Goal: Information Seeking & Learning: Check status

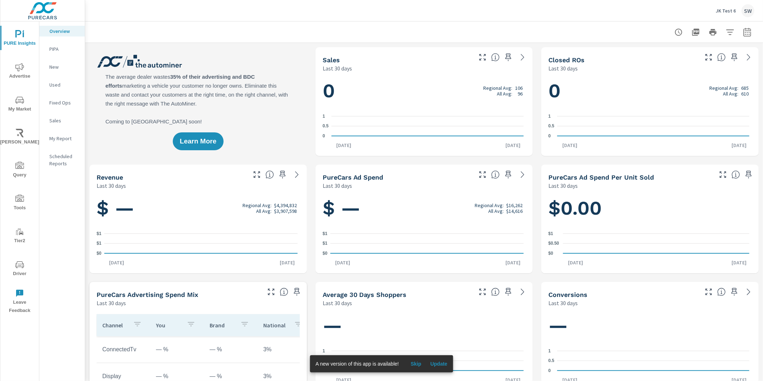
click at [733, 8] on p "JK Test 6" at bounding box center [726, 11] width 20 height 6
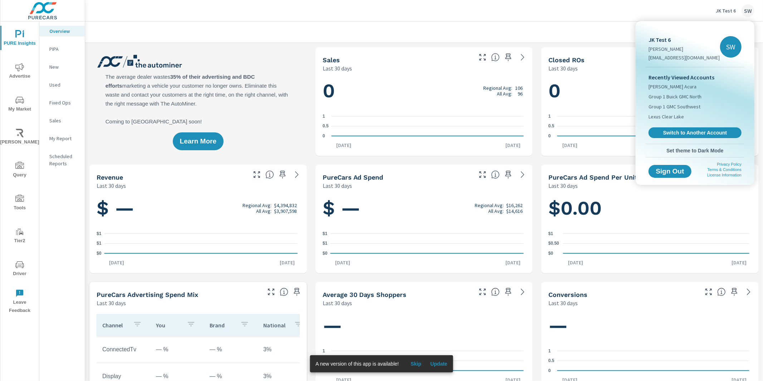
click at [698, 123] on div "Recently Viewed Accounts Sterling McCall Acura Group 1 Buick GMC North Group 1 …" at bounding box center [695, 105] width 99 height 77
click at [690, 135] on span "Switch to Another Account" at bounding box center [695, 133] width 85 height 6
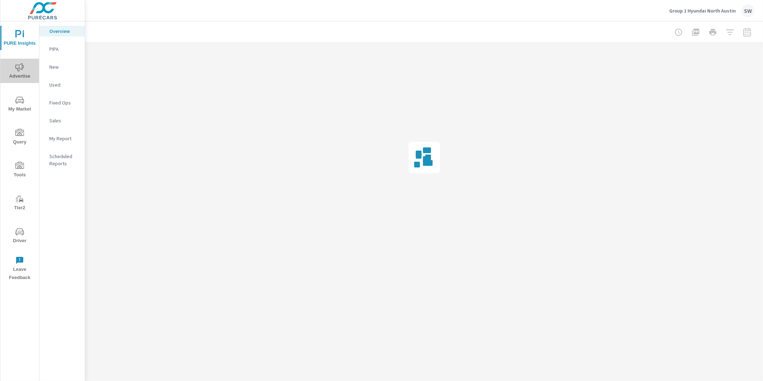
click at [13, 67] on span "Advertise" at bounding box center [20, 72] width 34 height 18
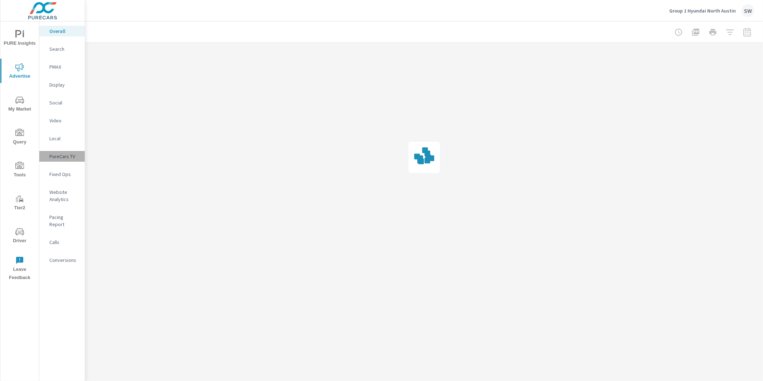
click at [78, 159] on p "PureCars TV" at bounding box center [64, 156] width 30 height 7
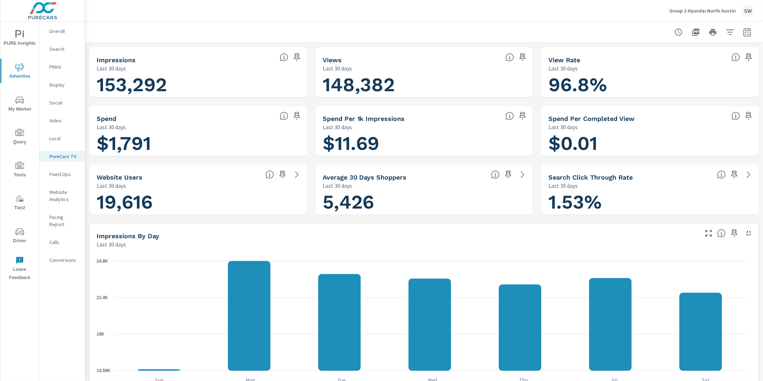
click at [675, 33] on icon "button" at bounding box center [679, 32] width 9 height 9
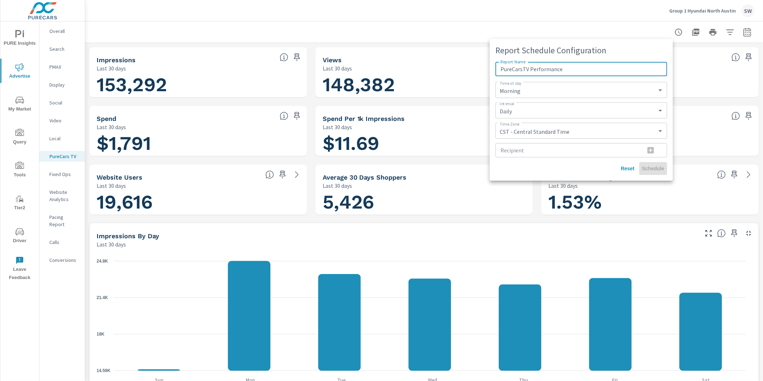
click at [753, 32] on div at bounding box center [381, 190] width 763 height 381
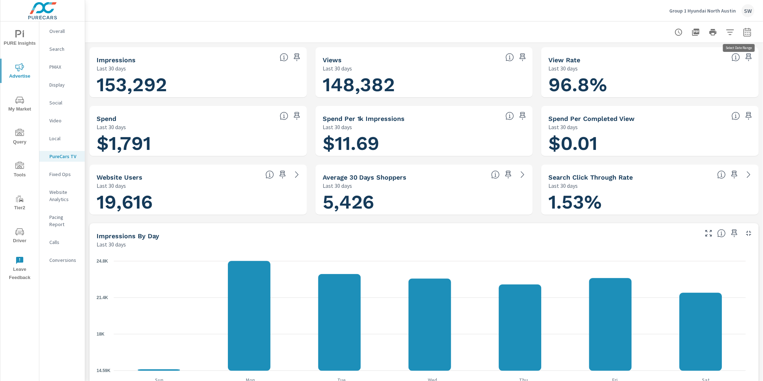
click at [745, 32] on icon "button" at bounding box center [747, 33] width 5 height 3
select select "Last 30 days"
click at [667, 76] on p "+ Add comparison" at bounding box center [692, 80] width 92 height 9
select select "Previous period"
click at [669, 126] on button "Apply" at bounding box center [669, 121] width 44 height 19
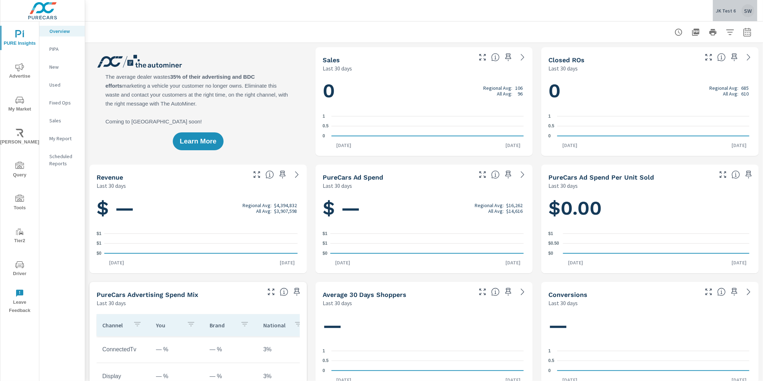
click at [751, 12] on div "SW" at bounding box center [748, 10] width 13 height 13
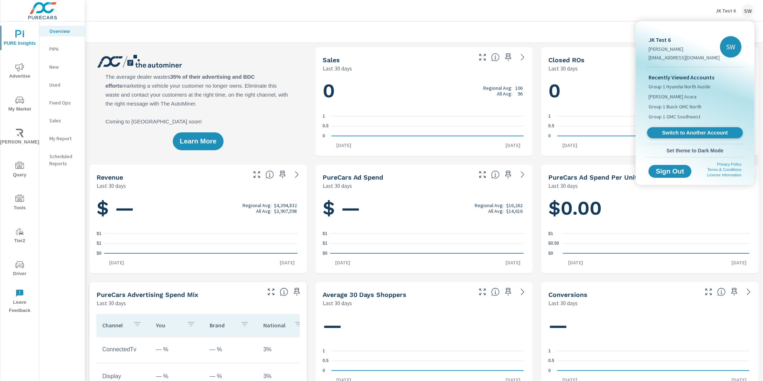
click at [709, 132] on span "Switch to Another Account" at bounding box center [695, 133] width 88 height 7
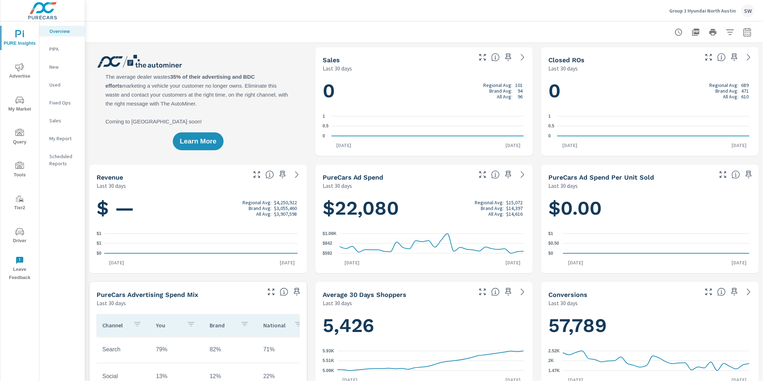
click at [22, 67] on icon "nav menu" at bounding box center [19, 67] width 9 height 9
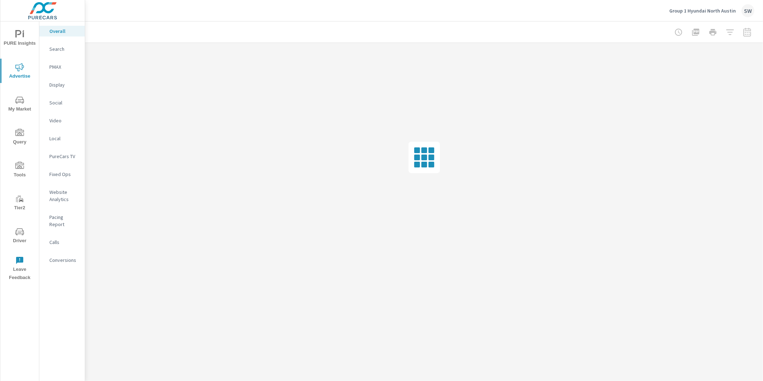
click at [63, 121] on p "Video" at bounding box center [64, 120] width 30 height 7
